Goal: Use online tool/utility: Utilize a website feature to perform a specific function

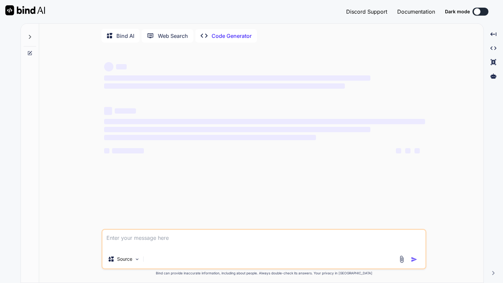
click at [124, 40] on div "Bind AI" at bounding box center [121, 36] width 38 height 14
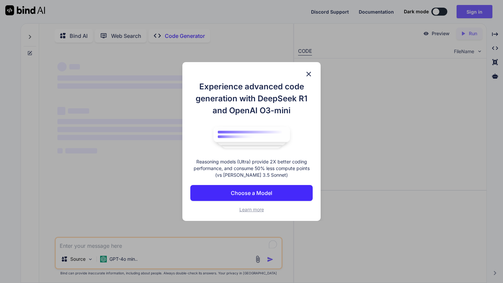
click at [265, 195] on p "Choose a Model" at bounding box center [251, 193] width 41 height 8
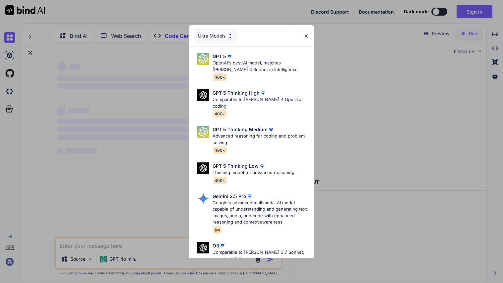
click at [304, 37] on img at bounding box center [307, 36] width 6 height 6
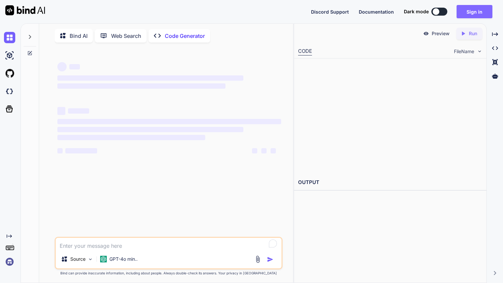
click at [460, 17] on button "Sign in" at bounding box center [475, 11] width 36 height 13
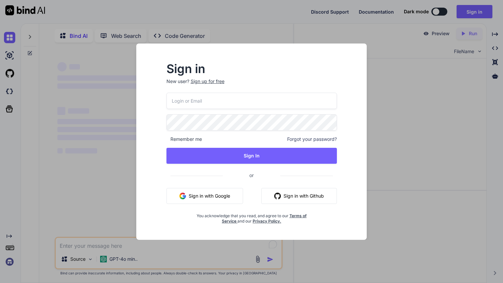
type textarea "x"
type input "ren23448@tutamail.com"
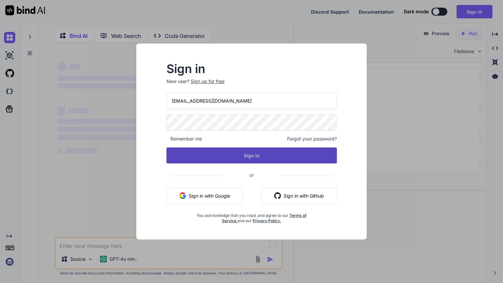
click at [233, 154] on button "Sign In" at bounding box center [252, 155] width 171 height 16
click at [245, 150] on button "Sign In" at bounding box center [252, 155] width 171 height 16
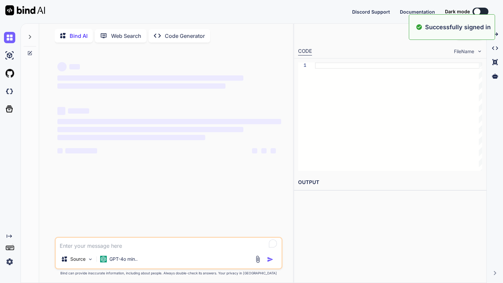
click at [135, 240] on textarea "To enrich screen reader interactions, please activate Accessibility in Grammarl…" at bounding box center [169, 244] width 226 height 12
type textarea "x"
type textarea "I"
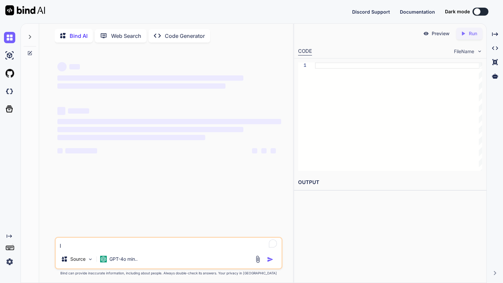
type textarea "x"
type textarea "In"
type textarea "x"
type textarea "In"
type textarea "x"
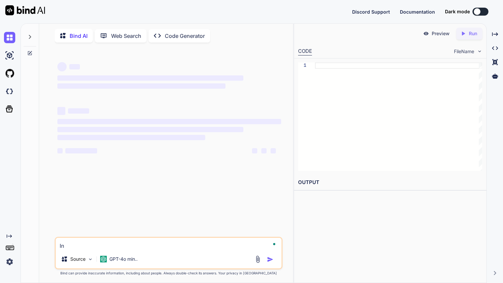
type textarea "In M"
type textarea "x"
type textarea "In ML"
type textarea "x"
type textarea "In MLA"
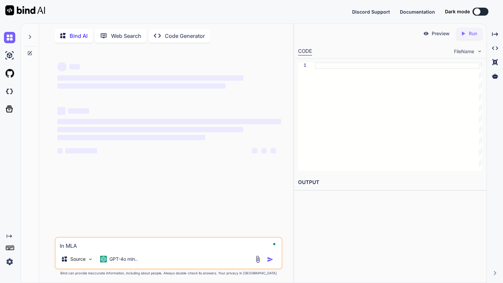
type textarea "x"
type textarea "In MLA"
type textarea "x"
type textarea "In MLA F"
type textarea "x"
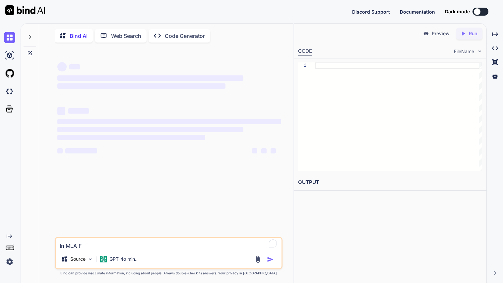
type textarea "In MLA Fo"
type textarea "x"
type textarea "In MLA Form"
type textarea "x"
type textarea "In MLA Forma"
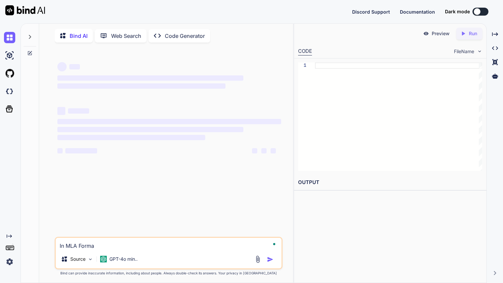
type textarea "x"
type textarea "In MLA Format"
type textarea "x"
type textarea "In MLA Format"
type textarea "x"
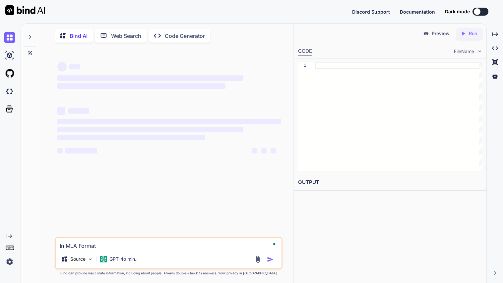
type textarea "In MLA Format W"
type textarea "x"
type textarea "In MLA Format Wr"
type textarea "x"
type textarea "In MLA Format Wri"
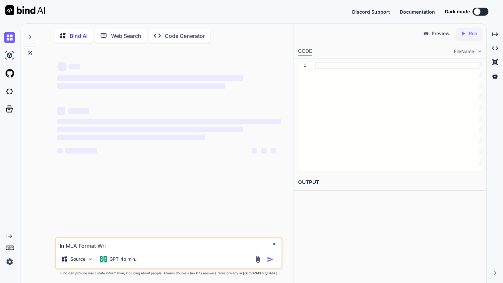
type textarea "x"
type textarea "In MLA Format Write"
type textarea "x"
type textarea "In MLA Format Write"
type textarea "x"
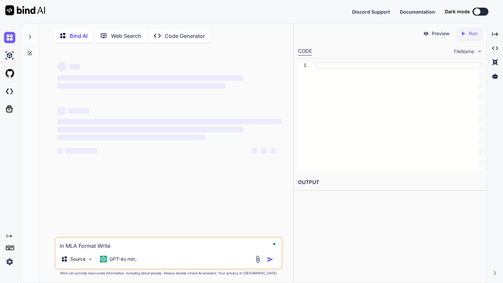
type textarea "In MLA Format Write a"
type textarea "x"
type textarea "In MLA Format Write an"
type textarea "x"
type textarea "In MLA Format Write an"
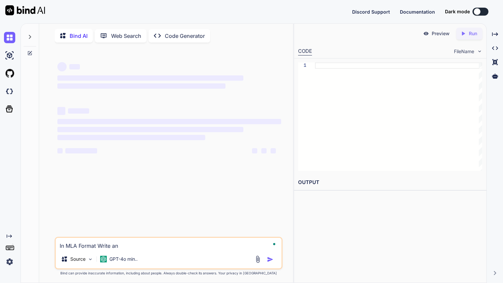
type textarea "x"
type textarea "In MLA Format Write an e"
type textarea "x"
type textarea "In MLA Format Write an es"
type textarea "x"
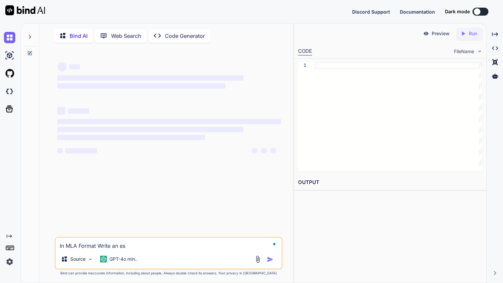
type textarea "In MLA Format Write an ess"
type textarea "x"
type textarea "In MLA Format Write an essa"
type textarea "x"
type textarea "In MLA Format Write an essay"
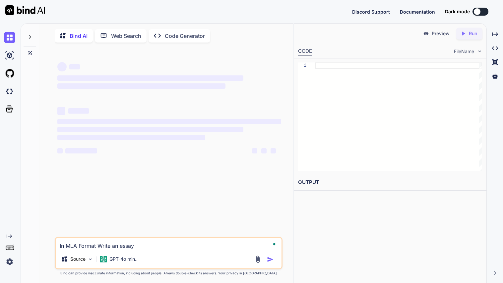
type textarea "x"
type textarea "In MLA Format Write an essay"
type textarea "x"
type textarea "In MLA Format Write an essay a"
type textarea "x"
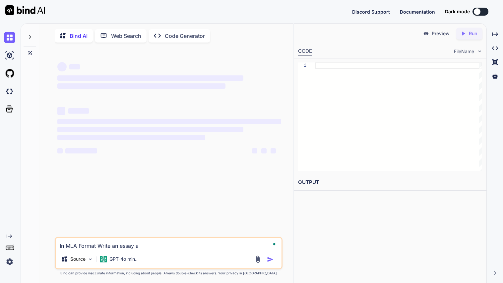
type textarea "In MLA Format Write an essay ab"
type textarea "x"
type textarea "In MLA Format Write an essay abo"
type textarea "x"
type textarea "In MLA Format Write an essay about"
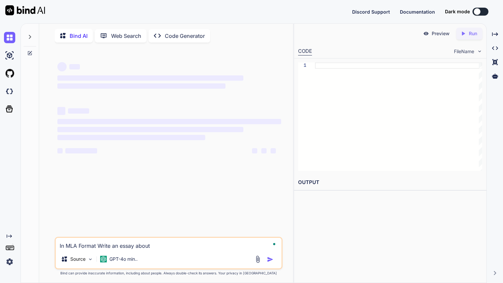
type textarea "x"
type textarea "In MLA Format Write an essay about"
type textarea "x"
type textarea "In MLA Format Write an essay about W"
type textarea "x"
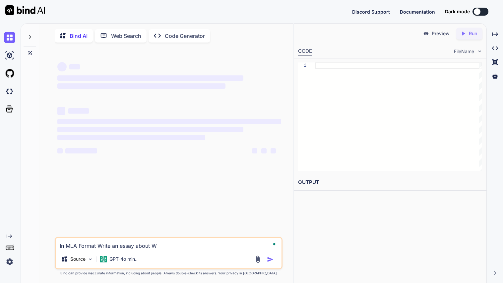
type textarea "In MLA Format Write an essay about Wi"
type textarea "x"
type textarea "In MLA Format Write an essay about Wit"
type textarea "x"
type textarea "In MLA Format Write an essay about Witc"
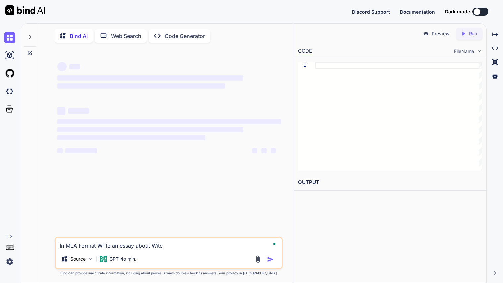
type textarea "x"
type textarea "In MLA Format Write an essay about Witch"
type textarea "x"
type textarea "In MLA Format Write an essay about Witchcr"
type textarea "x"
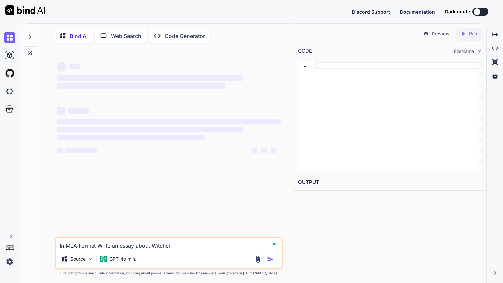
type textarea "In MLA Format Write an essay about Witchcra"
type textarea "x"
type textarea "In MLA Format Write an essay about Witchcraf"
type textarea "x"
type textarea "In MLA Format Write an essay about Witchcraft"
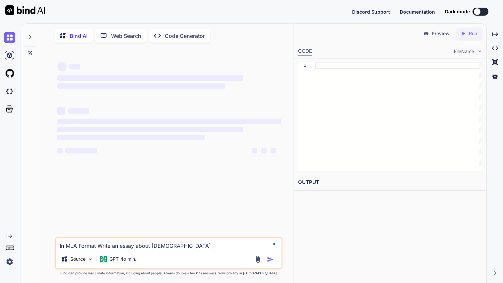
type textarea "x"
type textarea "In MLA Format Write an essay about Witchcraft i"
type textarea "x"
type textarea "In MLA Format Write an essay about Witchcraft in"
type textarea "x"
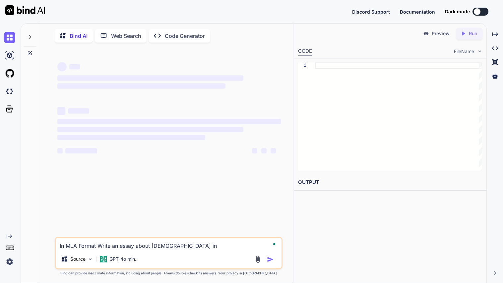
type textarea "In MLA Format Write an essay about Witchcraft in"
type textarea "x"
type textarea "In MLA Format Write an essay about Witchcraft in t"
type textarea "x"
type textarea "In MLA Format Write an essay about Witchcraft in th"
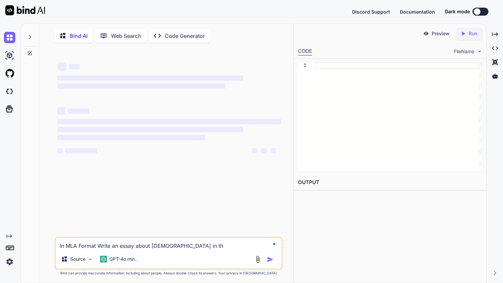
type textarea "x"
type textarea "In MLA Format Write an essay about Witchcraft in the"
type textarea "x"
type textarea "In MLA Format Write an essay about Witchcraft in the 6"
type textarea "x"
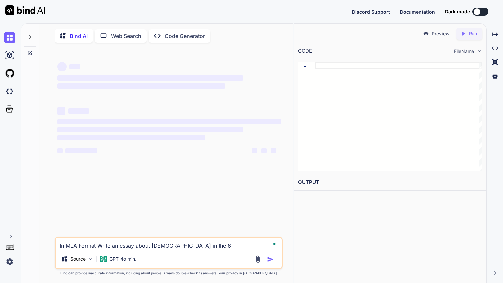
type textarea "In MLA Format Write an essay about Witchcraft in the 61"
type textarea "x"
type textarea "In MLA Format Write an essay about Witchcraft in the 6"
type textarea "x"
type textarea "In MLA Format Write an essay about Witchcraft in the"
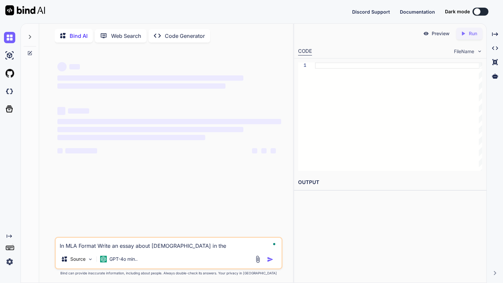
type textarea "x"
type textarea "In MLA Format Write an essay about Witchcraft in the 1"
type textarea "x"
type textarea "In MLA Format Write an essay about Witchcraft in the 16"
type textarea "x"
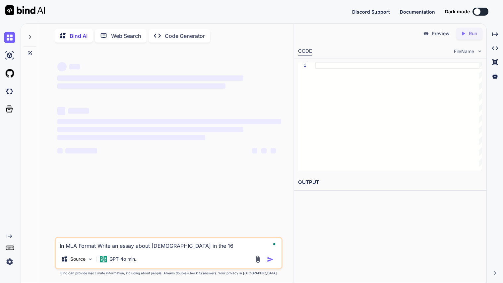
type textarea "In MLA Format Write an essay about Witchcraft in the 16"
type textarea "x"
type textarea "In MLA Format Write an essay about Witchcraft in the 16t"
type textarea "x"
type textarea "In MLA Format Write an essay about Witchcraft in the 16th"
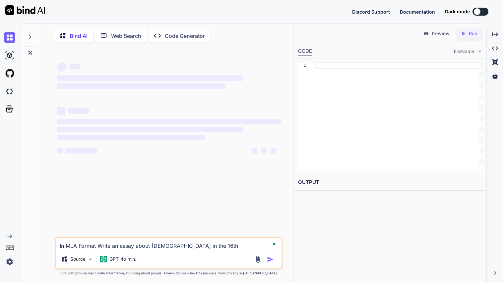
type textarea "x"
type textarea "In MLA Format Write an essay about Witchcraft in the 16th c"
type textarea "x"
type textarea "In MLA Format Write an essay about Witchcraft in the 16th ce"
type textarea "x"
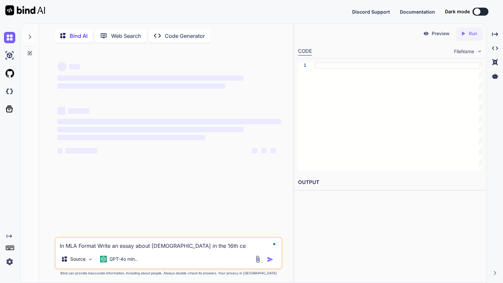
type textarea "In MLA Format Write an essay about Witchcraft in the 16th cen"
type textarea "x"
type textarea "In MLA Format Write an essay about Witchcraft in the 16th cent"
type textarea "x"
type textarea "In MLA Format Write an essay about Witchcraft in the 16th centr"
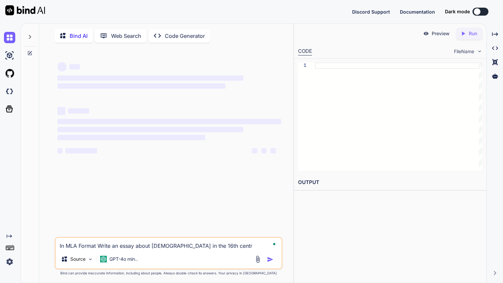
type textarea "x"
click at [135, 240] on textarea "In MLA Format Write an essay about Witchcraft in the 16th centry" at bounding box center [169, 244] width 226 height 12
type textarea "In MLA Format Write an essay about Witchcraft in the 16th centry"
click at [211, 246] on textarea "In MLA Format Write an essay about Witchcraft in the 16th centry" at bounding box center [169, 244] width 226 height 12
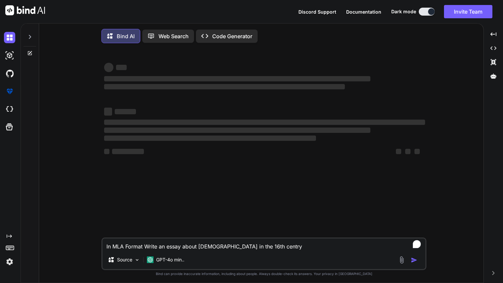
type textarea "x"
click at [271, 247] on textarea "In MLA Format Write an essay about Witchcraft in the 16th centry" at bounding box center [264, 244] width 323 height 12
type textarea "In MLA Format Write an essay about Witchcraft in the 16th centry"
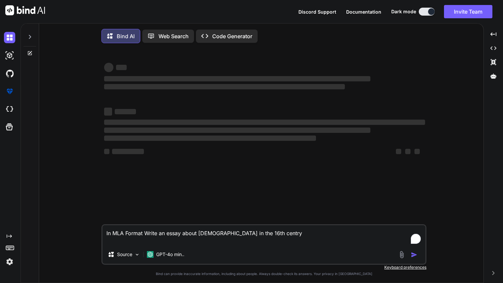
click at [246, 232] on textarea "In MLA Format Write an essay about Witchcraft in the 16th centry" at bounding box center [264, 235] width 323 height 20
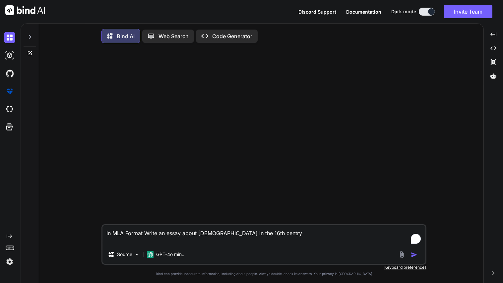
click at [246, 232] on textarea "In MLA Format Write an essay about Witchcraft in the 16th centry" at bounding box center [264, 235] width 323 height 20
type textarea "x"
type textarea "In MLA Format Write an essay about Witchcraft in the 16th centry"
click at [280, 233] on textarea "In MLA Format Write an essay about Witchcraft in the 16th centry" at bounding box center [264, 235] width 323 height 20
click at [412, 256] on img "button" at bounding box center [414, 254] width 7 height 7
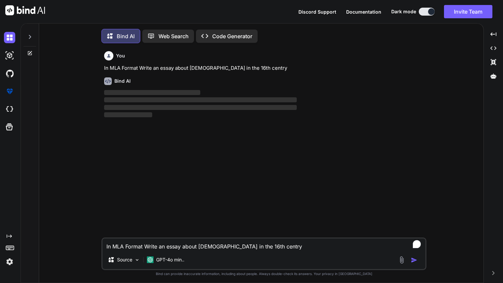
scroll to position [3, 0]
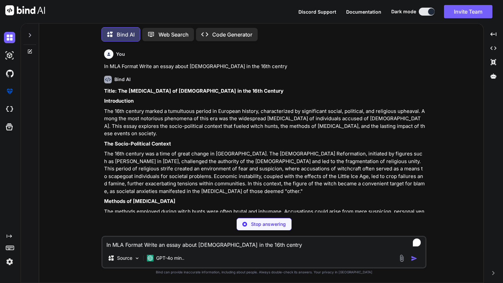
type textarea "x"
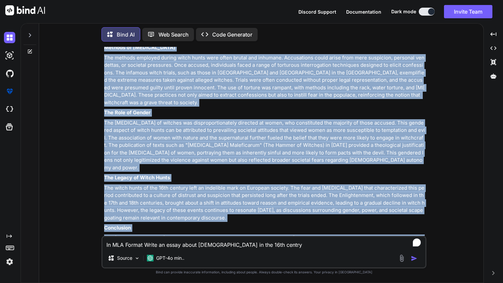
scroll to position [219, 0]
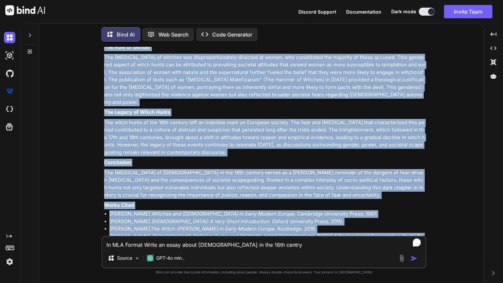
drag, startPoint x: 103, startPoint y: 68, endPoint x: 380, endPoint y: 218, distance: 316.0
click at [380, 218] on div "You In MLA Format Write an essay about Witchcraft in the 16th centry Bind AI Ti…" at bounding box center [265, 141] width 324 height 189
copy div "Introduction The 16th century marked a tumultuous period in European history, c…"
